Goal: Browse casually

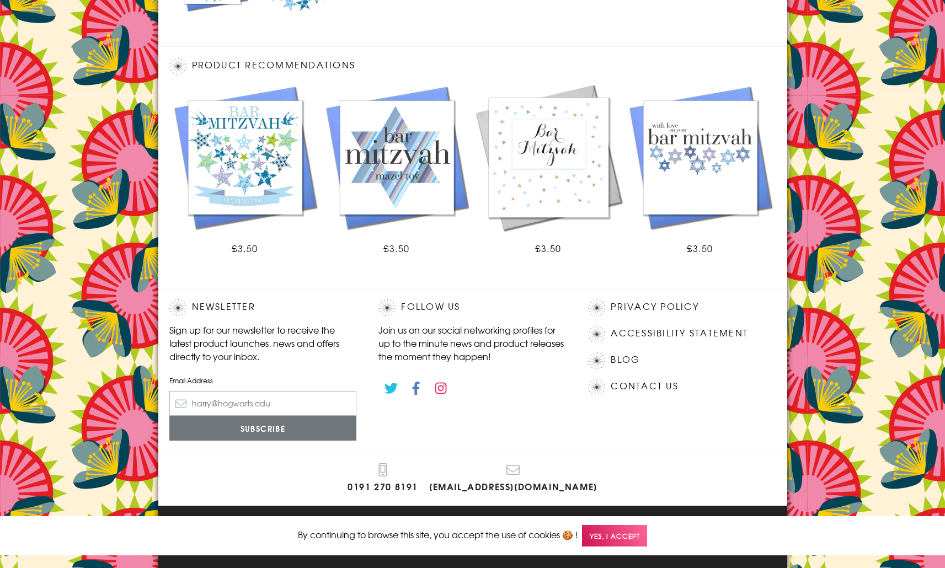
scroll to position [570, 0]
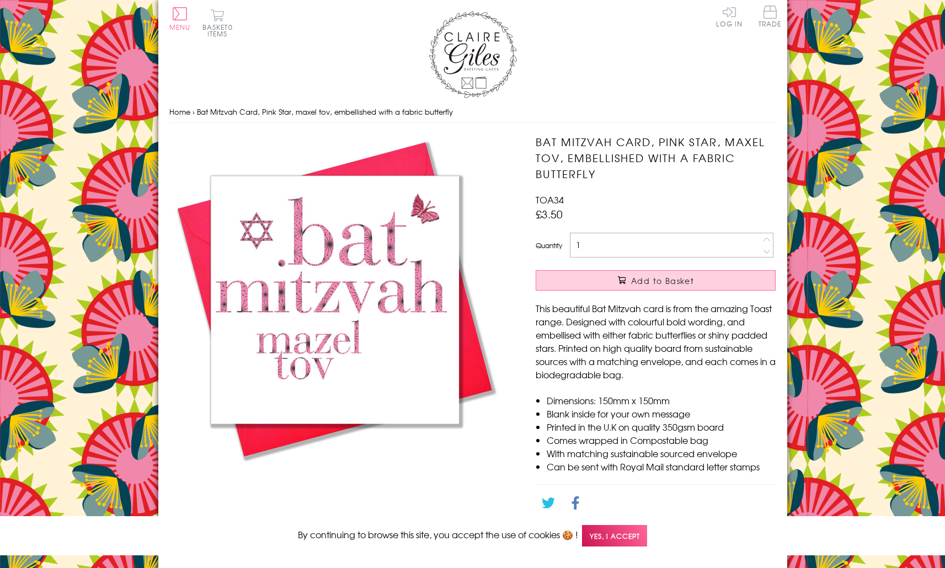
scroll to position [531, 0]
